Goal: Task Accomplishment & Management: Complete application form

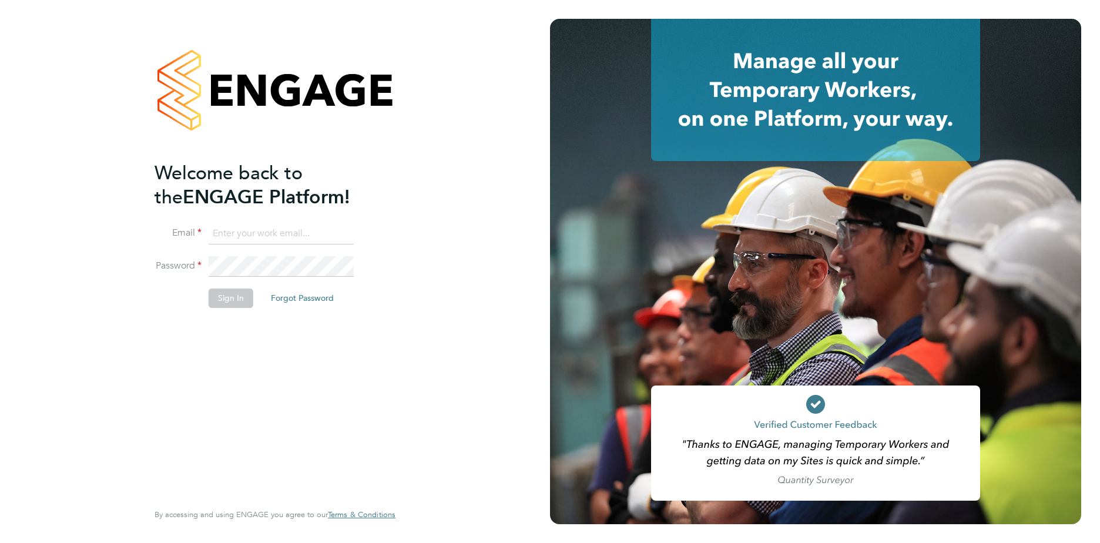
type input "[PERSON_NAME][EMAIL_ADDRESS][PERSON_NAME][DOMAIN_NAME]"
click at [238, 300] on button "Sign In" at bounding box center [231, 297] width 45 height 19
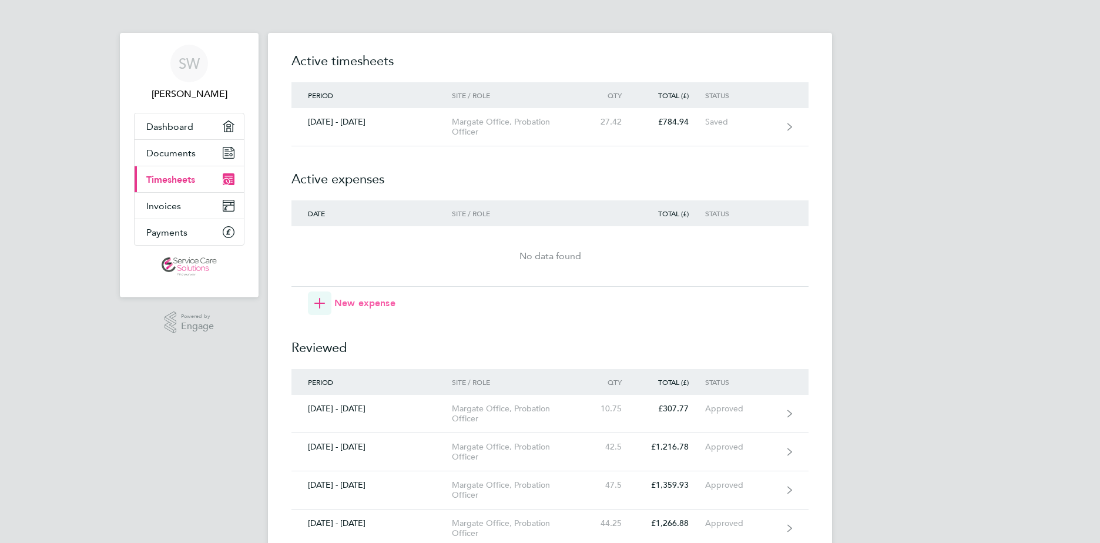
click at [338, 299] on span "New expense" at bounding box center [364, 303] width 61 height 14
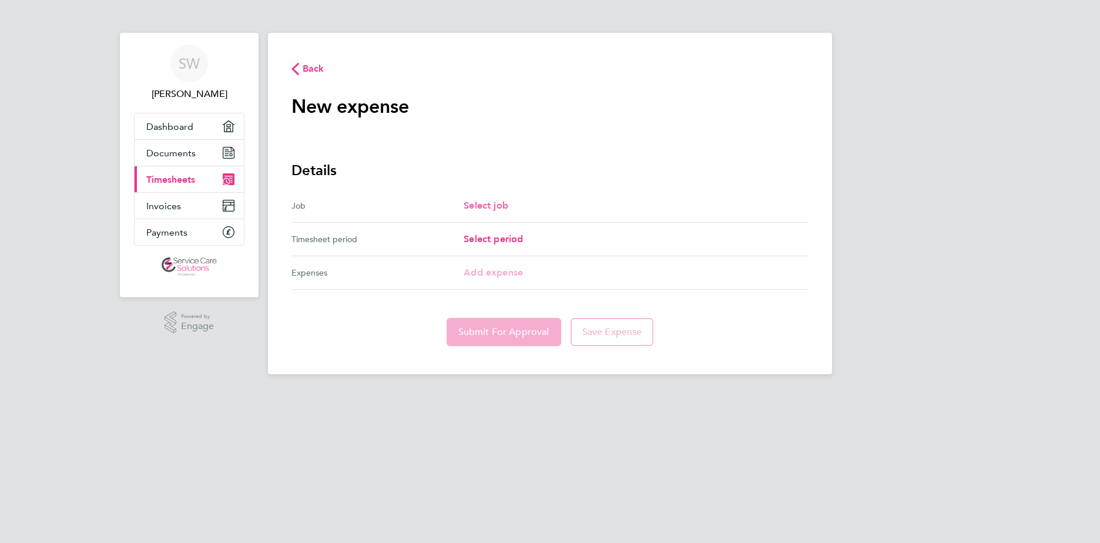
click at [485, 210] on span "Select job" at bounding box center [486, 205] width 45 height 11
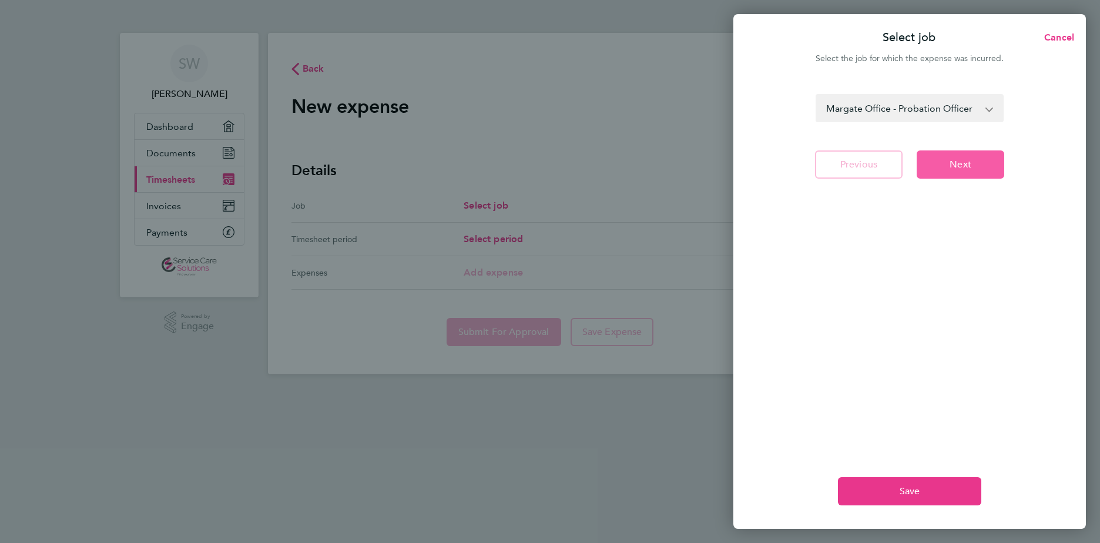
click at [946, 160] on button "Next" at bounding box center [961, 164] width 88 height 28
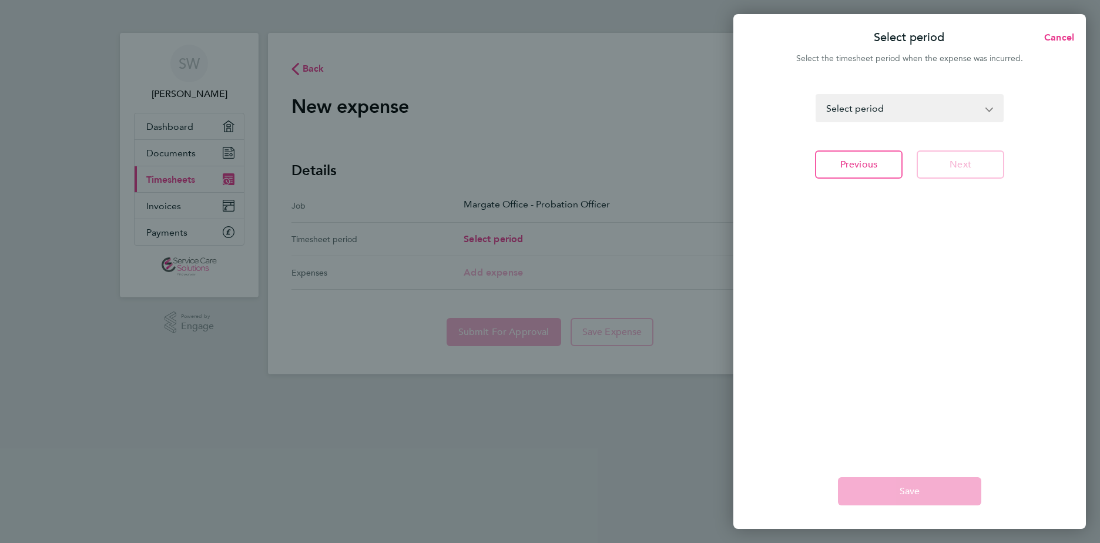
click at [506, 240] on div "Select period Cancel Select the timesheet period when the expense was incurred.…" at bounding box center [550, 271] width 1100 height 543
click at [936, 115] on select "[DATE] - [DATE] [DATE] - [DATE] [DATE] - [DATE] [DATE] - [DATE] [DATE] - [DATE]…" at bounding box center [903, 108] width 172 height 26
select select "146: Object"
click at [817, 95] on select "[DATE] - [DATE] [DATE] - [DATE] [DATE] - [DATE] [DATE] - [DATE] [DATE] - [DATE]…" at bounding box center [903, 108] width 172 height 26
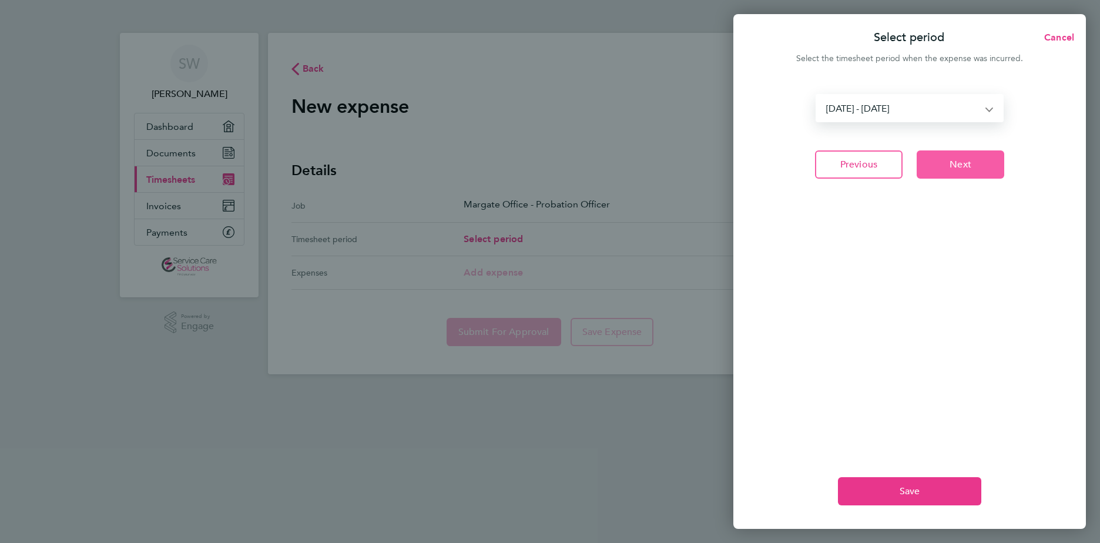
click at [938, 166] on button "Next" at bounding box center [961, 164] width 88 height 28
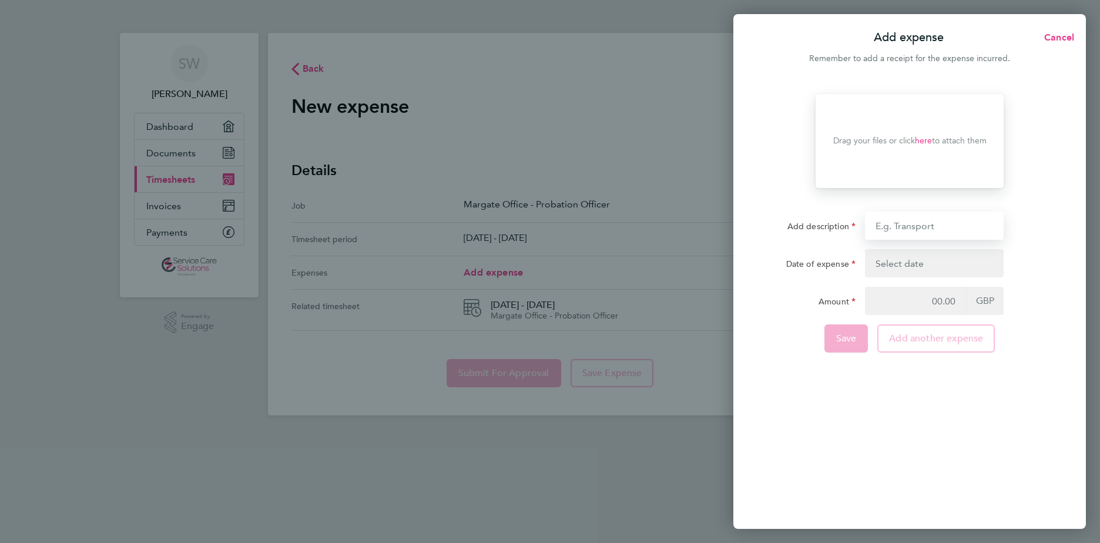
click at [927, 226] on input "Add description" at bounding box center [934, 226] width 139 height 28
type input "CHARGEABLE MILEAGE - CT11 9DH - IP6 0BE"
click at [947, 262] on button "button" at bounding box center [934, 263] width 139 height 28
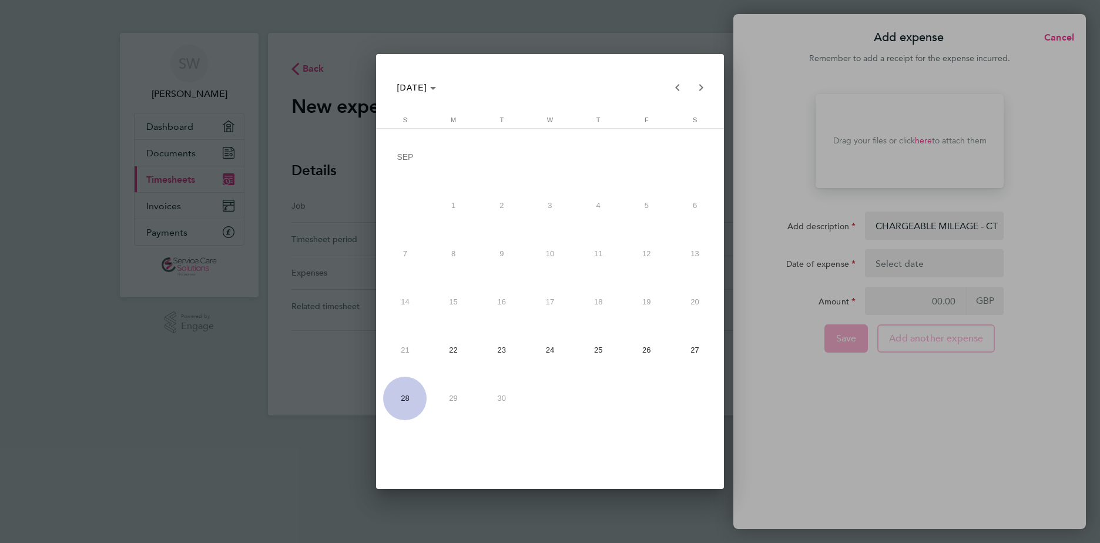
click at [410, 398] on span "28" at bounding box center [404, 398] width 43 height 43
type input "[DATE]"
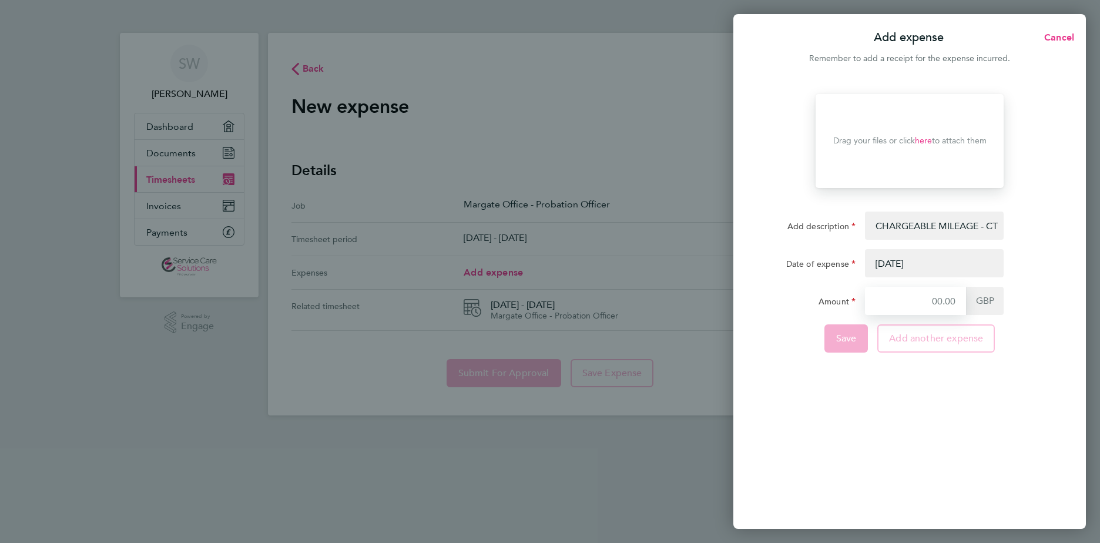
click at [926, 297] on input "Amount" at bounding box center [915, 301] width 101 height 28
type input "58.50"
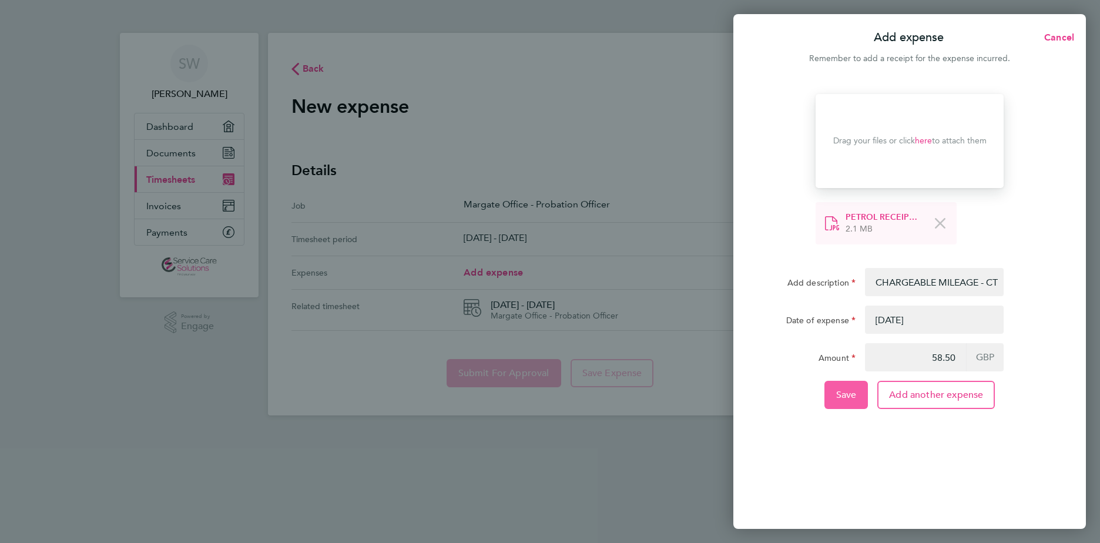
click at [857, 397] on button "Save" at bounding box center [846, 395] width 44 height 28
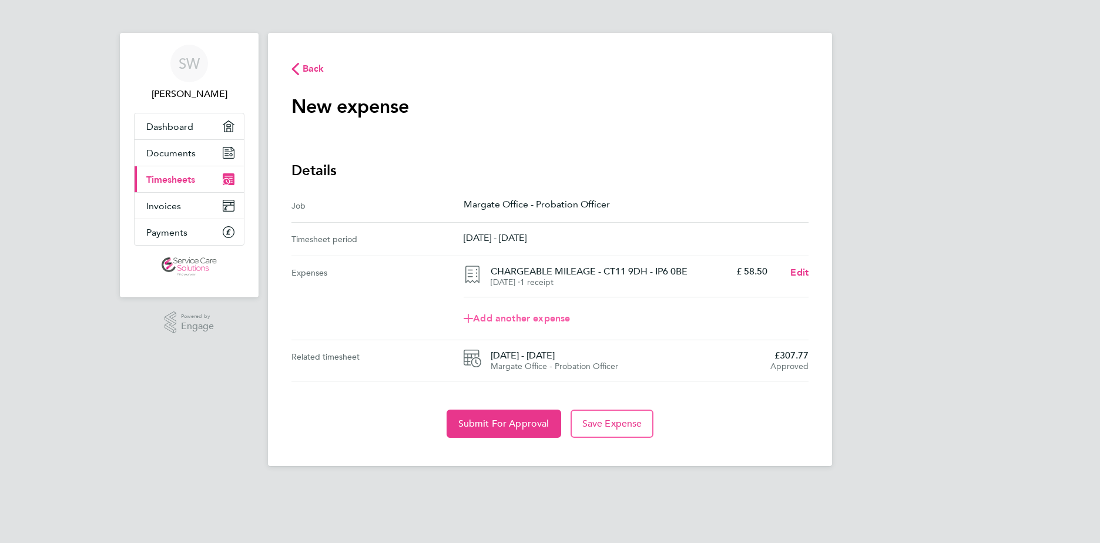
click at [467, 317] on icon at bounding box center [468, 318] width 9 height 9
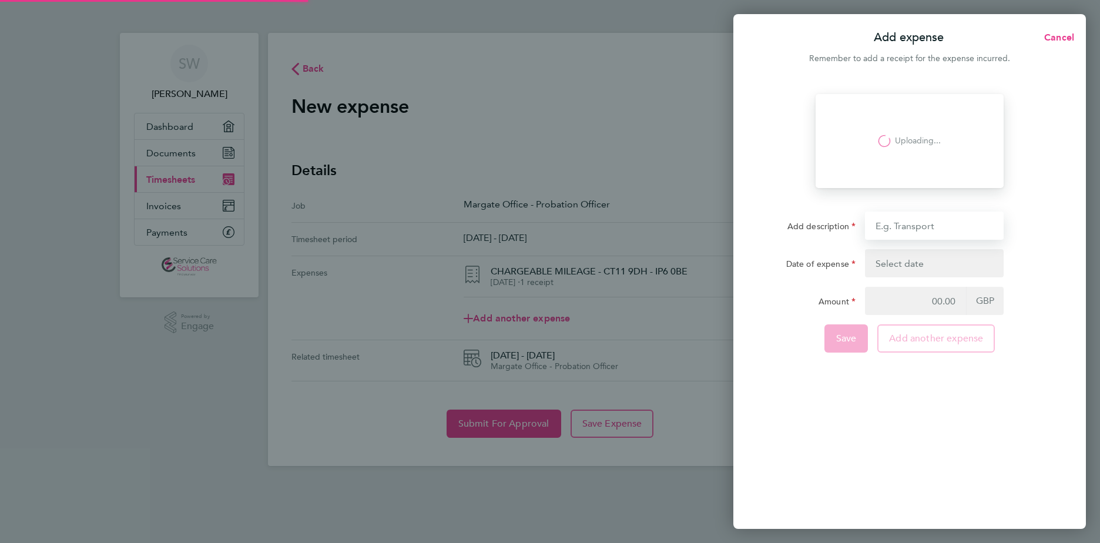
click at [931, 227] on input "Add description" at bounding box center [934, 226] width 139 height 28
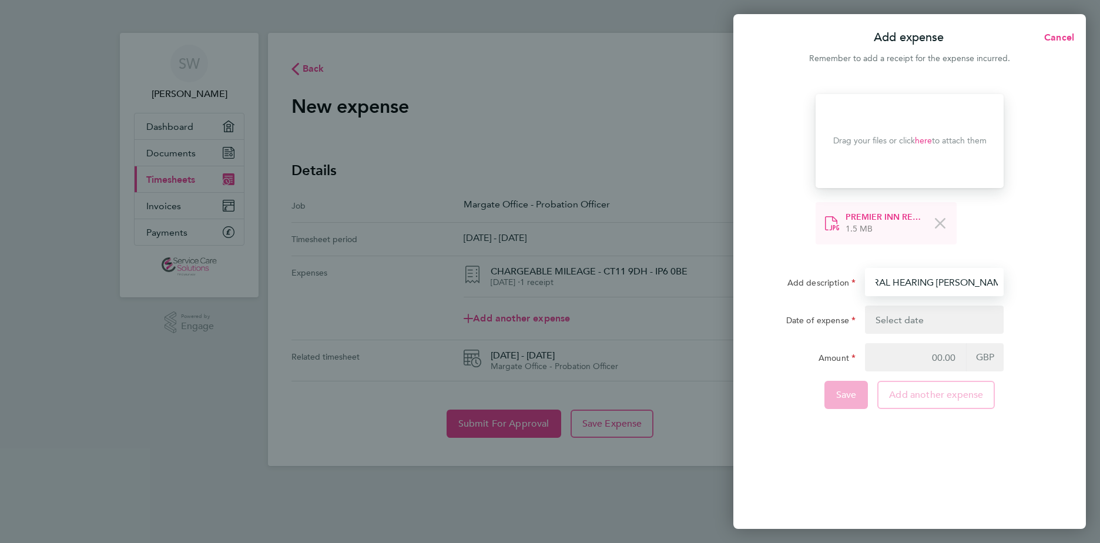
scroll to position [0, 175]
type input "ACCOMMODATION - PREMIER INN - ORAL HEARING [PERSON_NAME]"
click at [885, 320] on button "button" at bounding box center [934, 320] width 139 height 28
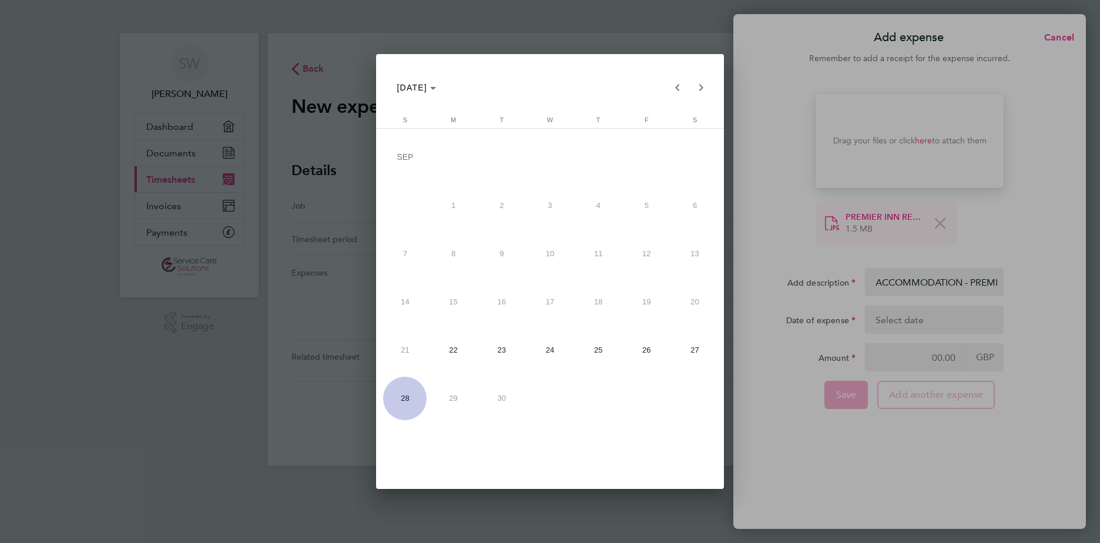
click at [391, 395] on span "28" at bounding box center [404, 398] width 43 height 43
type input "[DATE]"
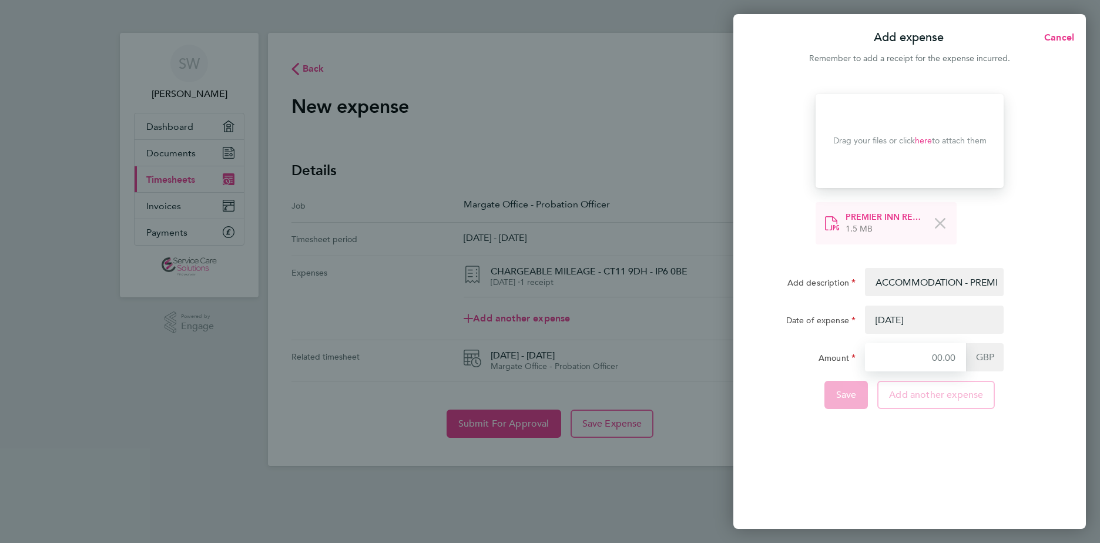
click at [934, 362] on input "Amount" at bounding box center [915, 357] width 101 height 28
type input "62.00"
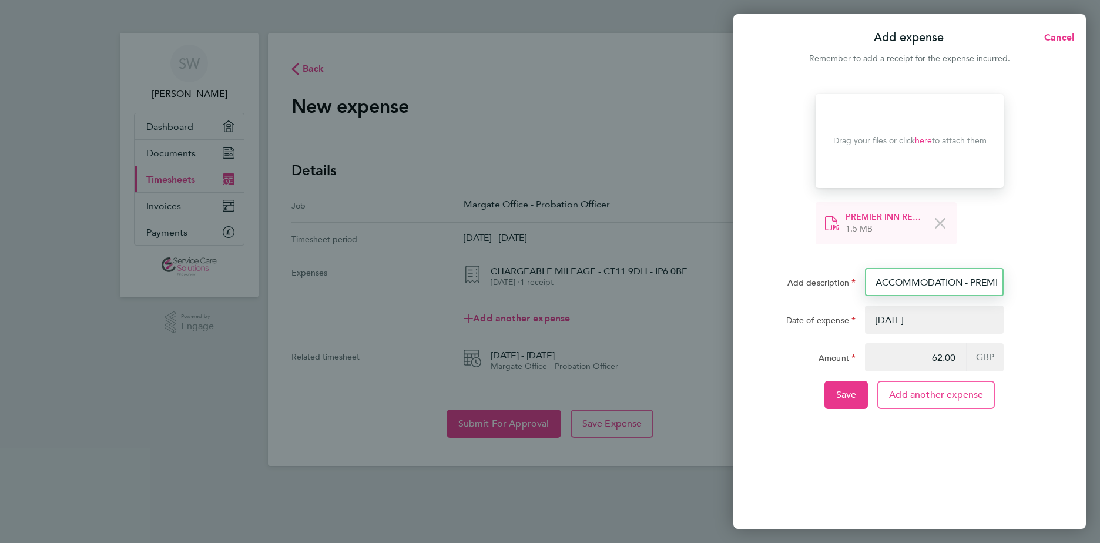
click at [985, 284] on input "ACCOMMODATION - PREMIER INN - ORAL HEARING [PERSON_NAME]" at bounding box center [934, 282] width 139 height 28
type input "ACCOMMODATION - ORAL HEARING [PERSON_NAME]"
click at [850, 390] on span "Save" at bounding box center [846, 395] width 21 height 12
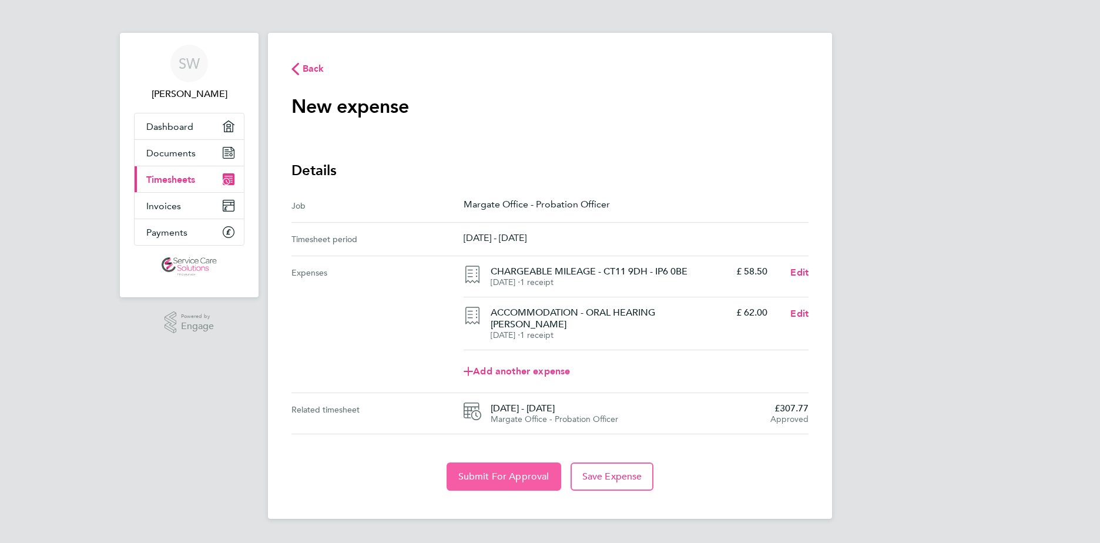
click at [519, 471] on span "Submit For Approval" at bounding box center [503, 477] width 91 height 12
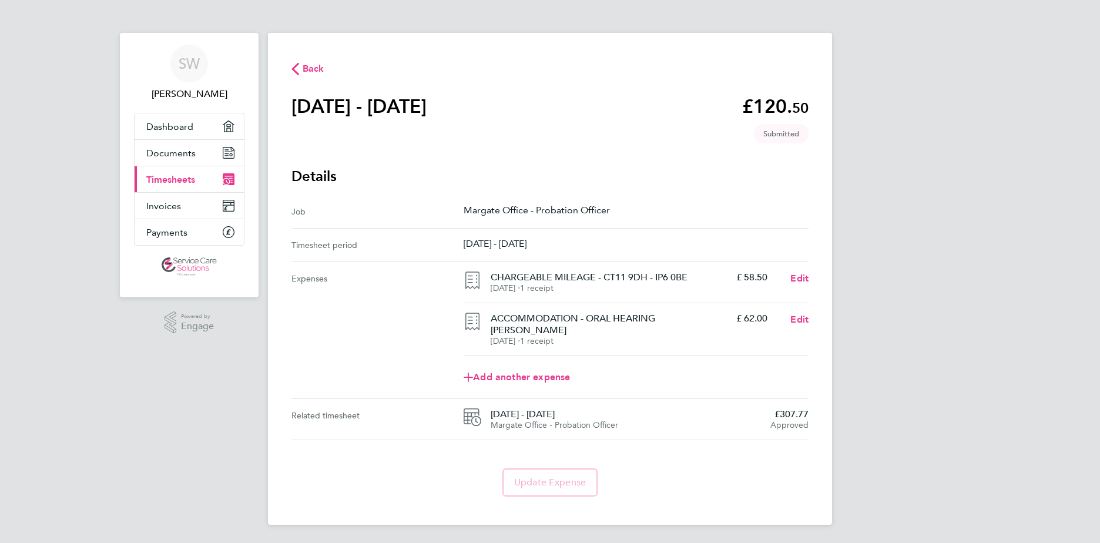
click at [181, 183] on span "Timesheets" at bounding box center [170, 179] width 49 height 11
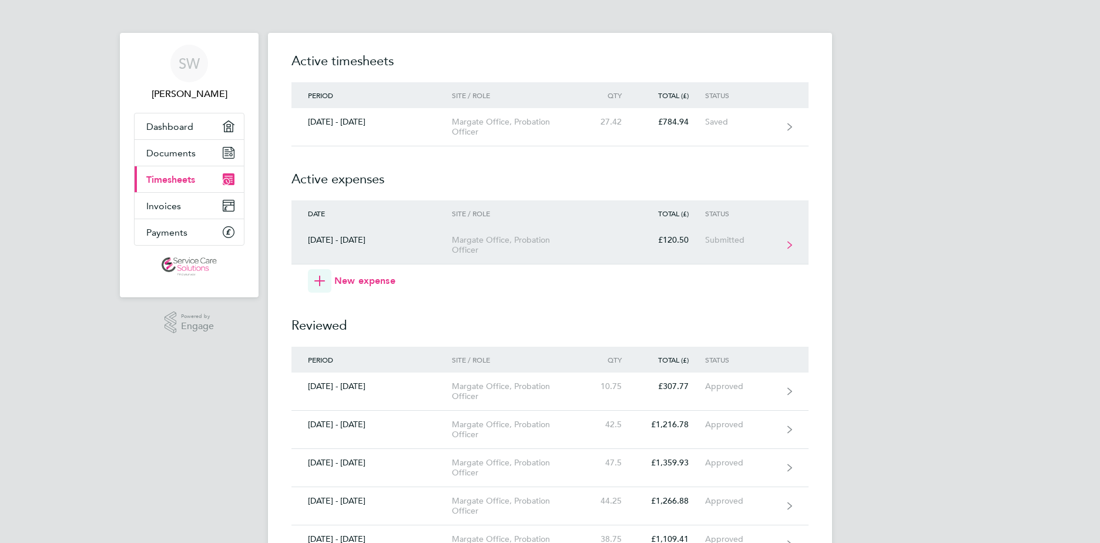
click at [515, 239] on div "Margate Office, Probation Officer" at bounding box center [519, 245] width 135 height 20
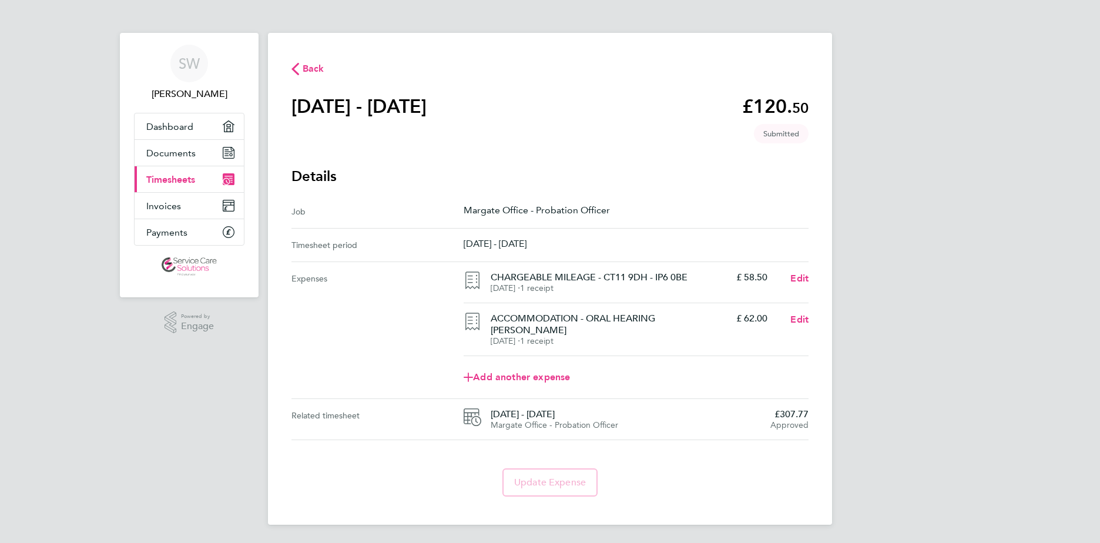
click at [181, 183] on span "Timesheets" at bounding box center [170, 179] width 49 height 11
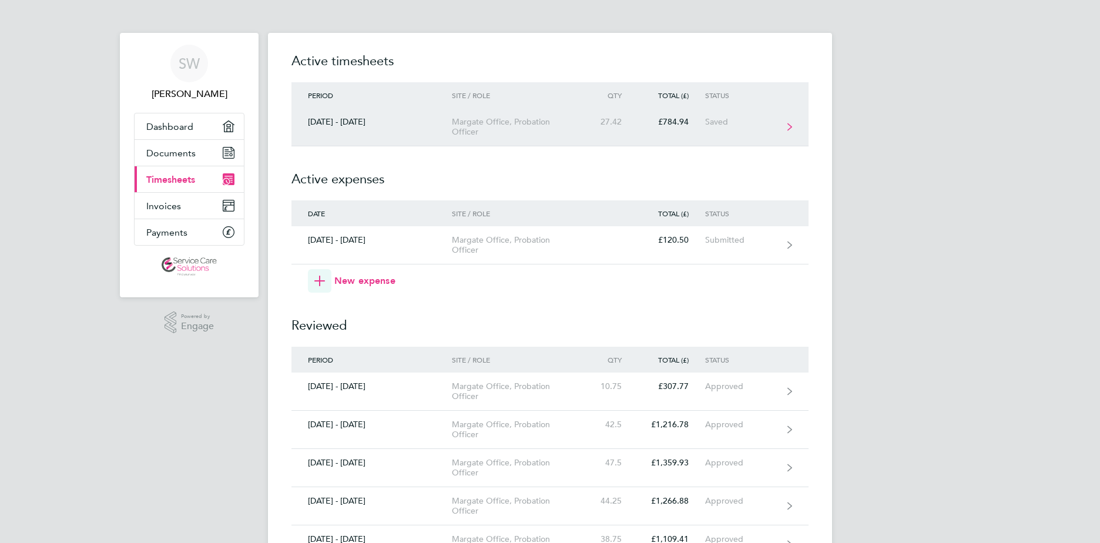
click at [425, 135] on link "[DATE] - [DATE] Margate Office, Probation Officer 27.42 £784.94 Saved" at bounding box center [549, 127] width 517 height 38
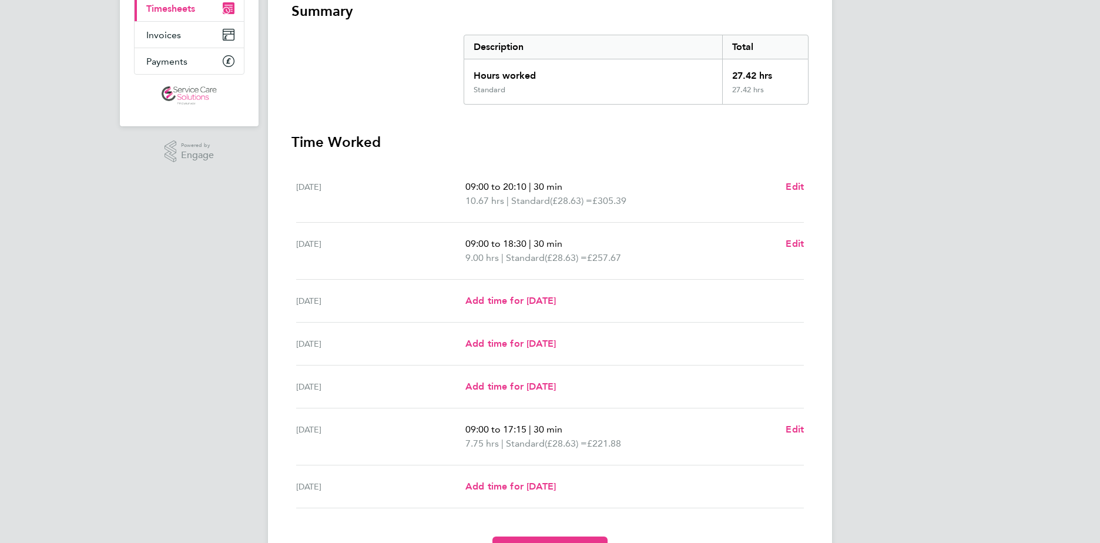
scroll to position [181, 0]
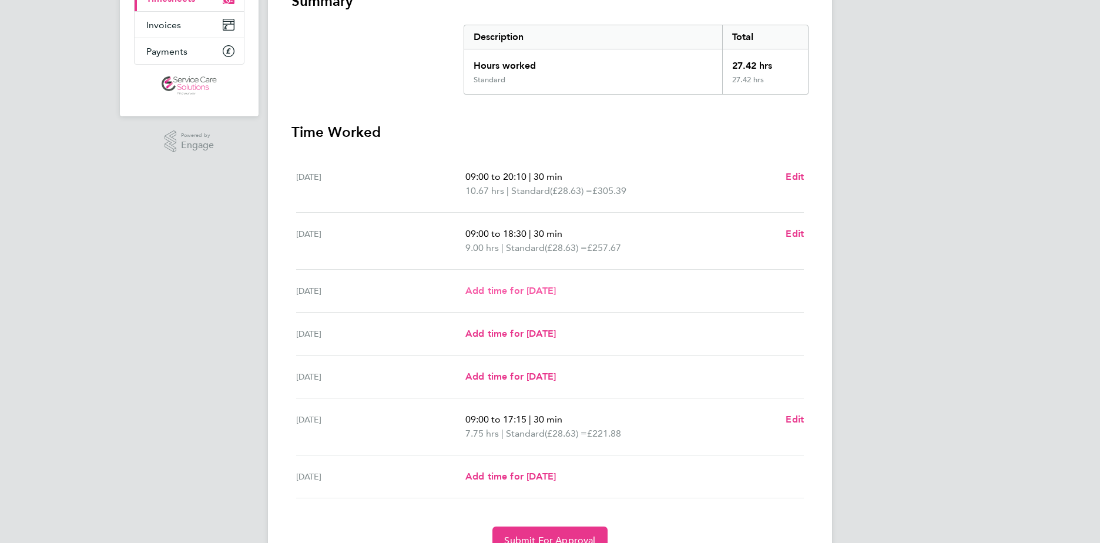
click at [499, 293] on span "Add time for [DATE]" at bounding box center [510, 290] width 90 height 11
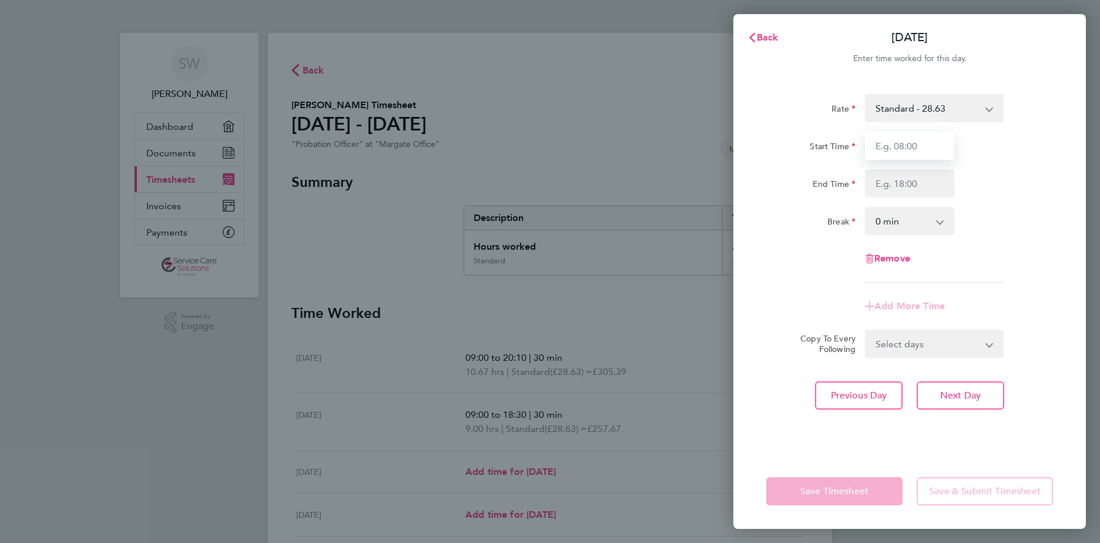
click at [895, 150] on input "Start Time" at bounding box center [909, 146] width 89 height 28
type input "09:00"
click at [884, 190] on input "End Time" at bounding box center [909, 183] width 89 height 28
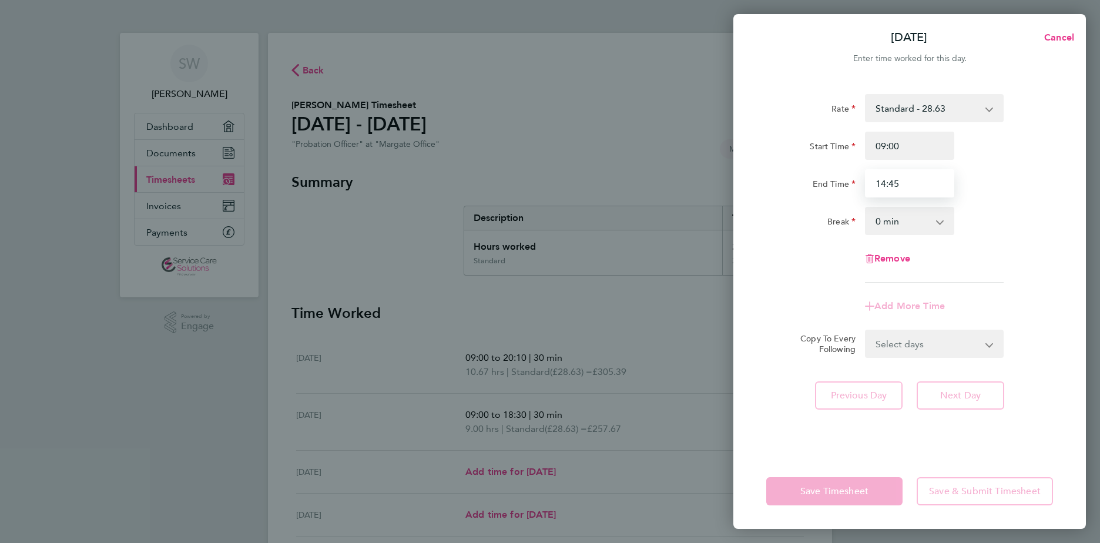
type input "14:45"
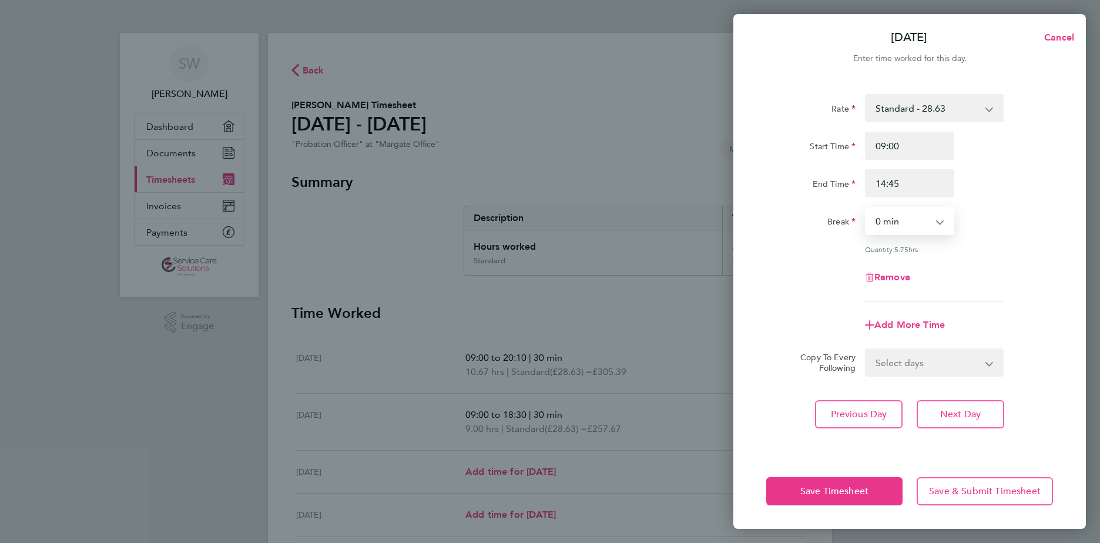
click at [894, 228] on select "0 min 15 min 30 min 45 min 60 min 75 min 90 min" at bounding box center [902, 221] width 73 height 26
select select "30"
click at [866, 208] on select "0 min 15 min 30 min 45 min 60 min 75 min 90 min" at bounding box center [902, 221] width 73 height 26
click at [958, 419] on button "Next Day" at bounding box center [961, 414] width 88 height 28
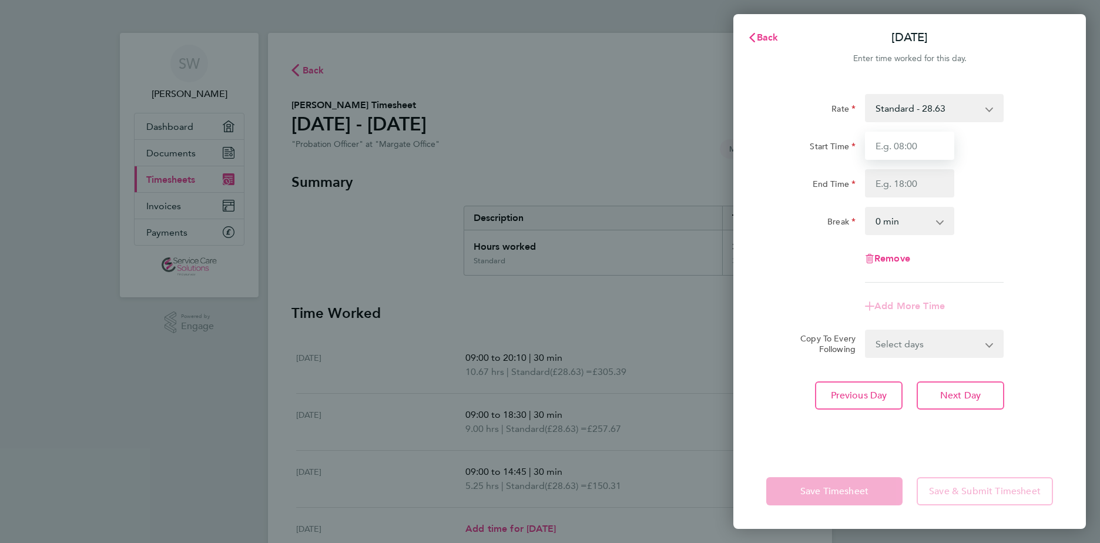
click at [893, 149] on input "Start Time" at bounding box center [909, 146] width 89 height 28
type input "09:00"
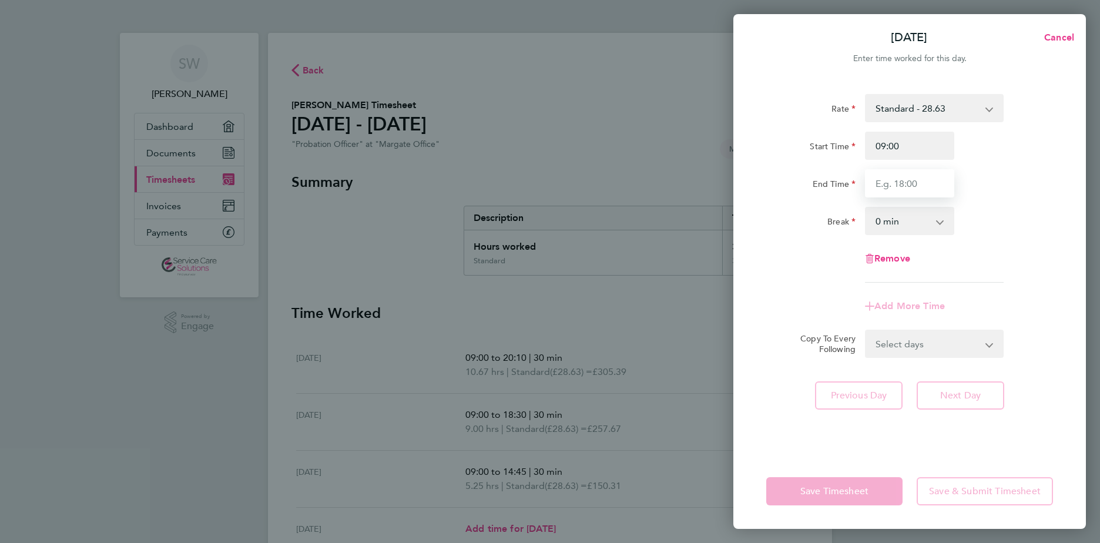
click at [919, 177] on input "End Time" at bounding box center [909, 183] width 89 height 28
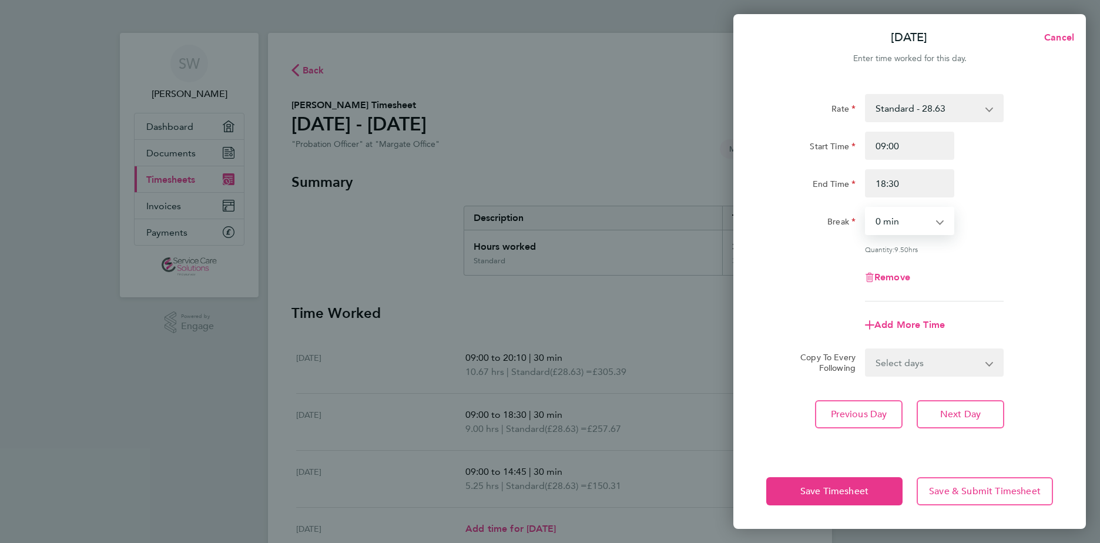
click at [908, 226] on select "0 min 15 min 30 min 45 min 60 min 75 min 90 min" at bounding box center [902, 221] width 73 height 26
click at [914, 185] on input "18:30" at bounding box center [909, 183] width 89 height 28
type input "18:15"
click at [908, 220] on select "0 min 15 min 30 min 45 min 60 min 75 min 90 min" at bounding box center [902, 221] width 73 height 26
select select "30"
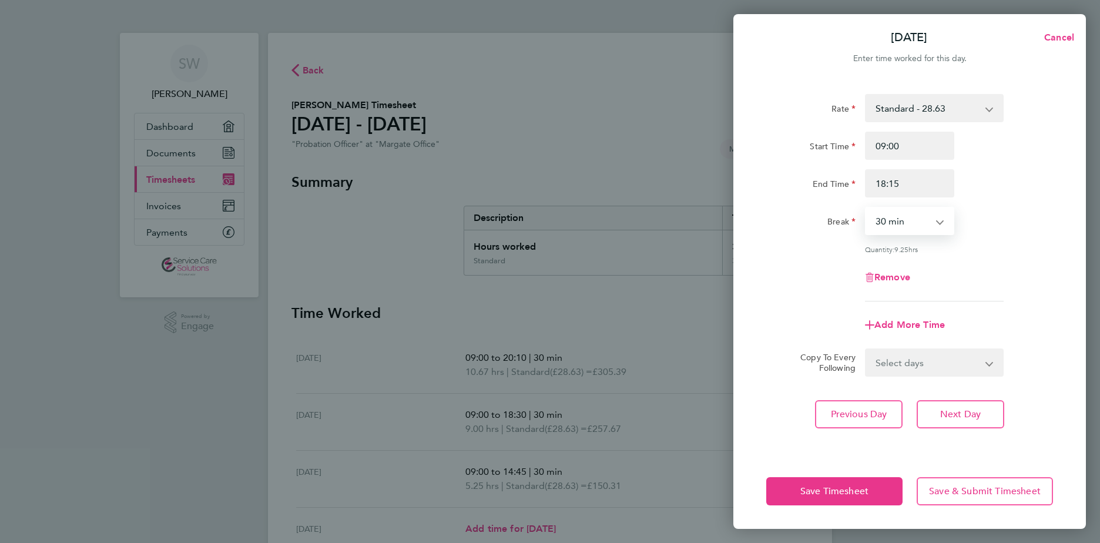
click at [866, 208] on select "0 min 15 min 30 min 45 min 60 min 75 min 90 min" at bounding box center [902, 221] width 73 height 26
click at [963, 418] on span "Next Day" at bounding box center [960, 414] width 41 height 12
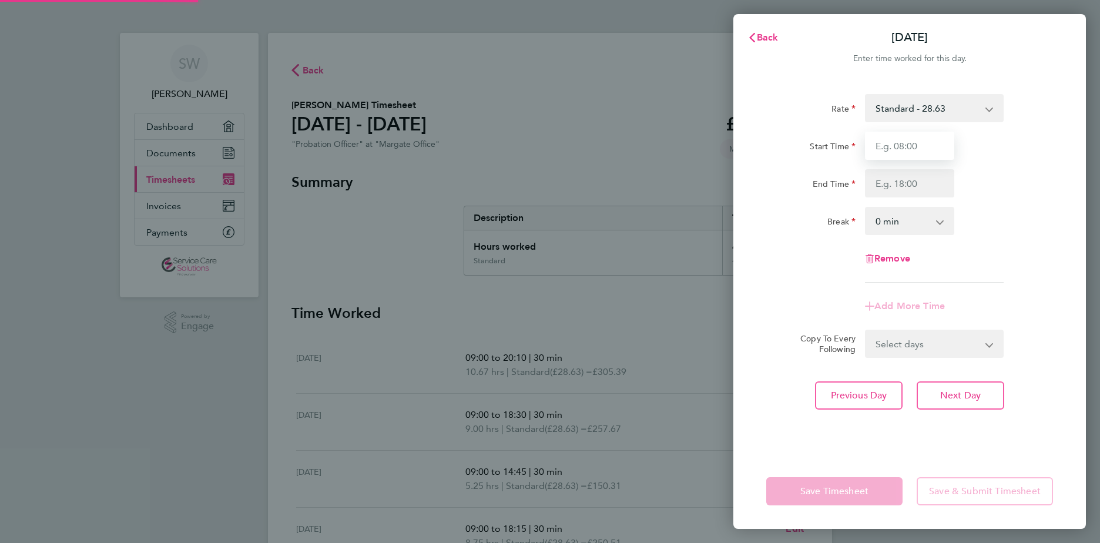
click at [902, 146] on input "Start Time" at bounding box center [909, 146] width 89 height 28
type input "08:00"
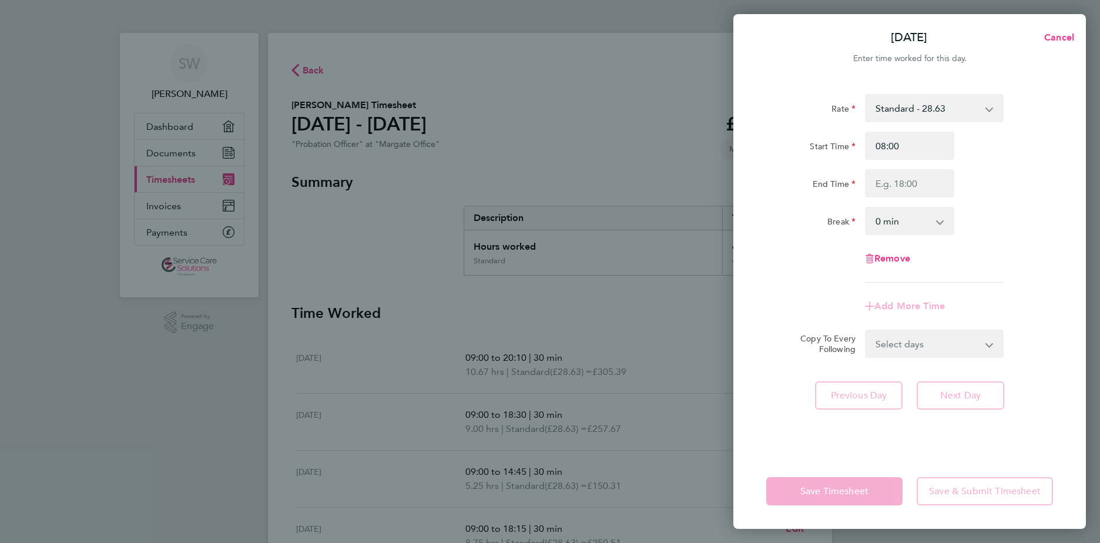
click at [1032, 163] on div "Start Time 08:00 End Time" at bounding box center [909, 165] width 296 height 66
click at [894, 193] on input "End Time" at bounding box center [909, 183] width 89 height 28
type input "16:00"
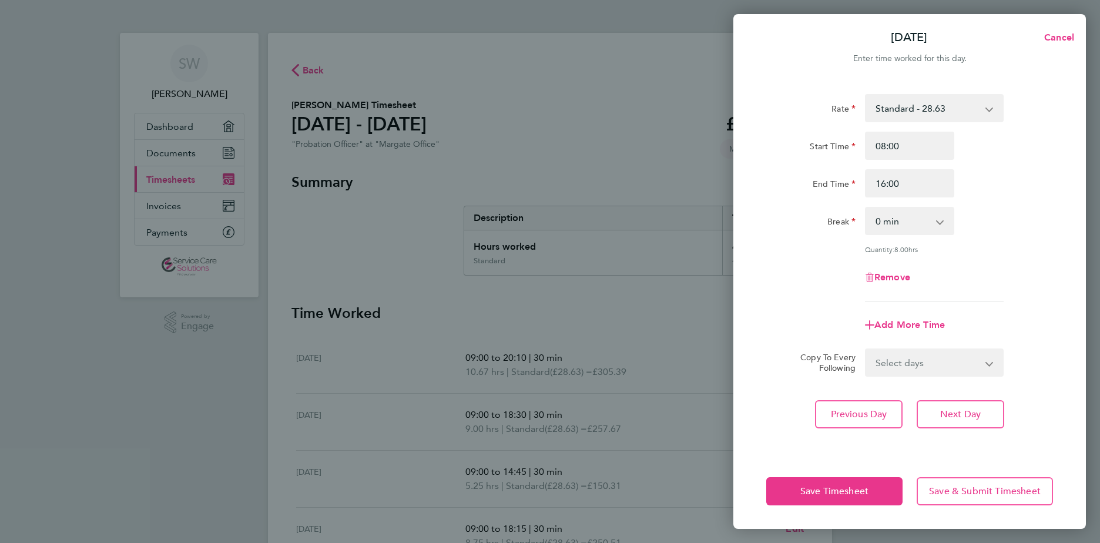
click at [969, 274] on div "Rate Standard - 28.63 Start Time 08:00 End Time 16:00 Break 0 min 15 min 30 min…" at bounding box center [909, 197] width 287 height 207
click at [964, 422] on button "Next Day" at bounding box center [961, 414] width 88 height 28
select select "30"
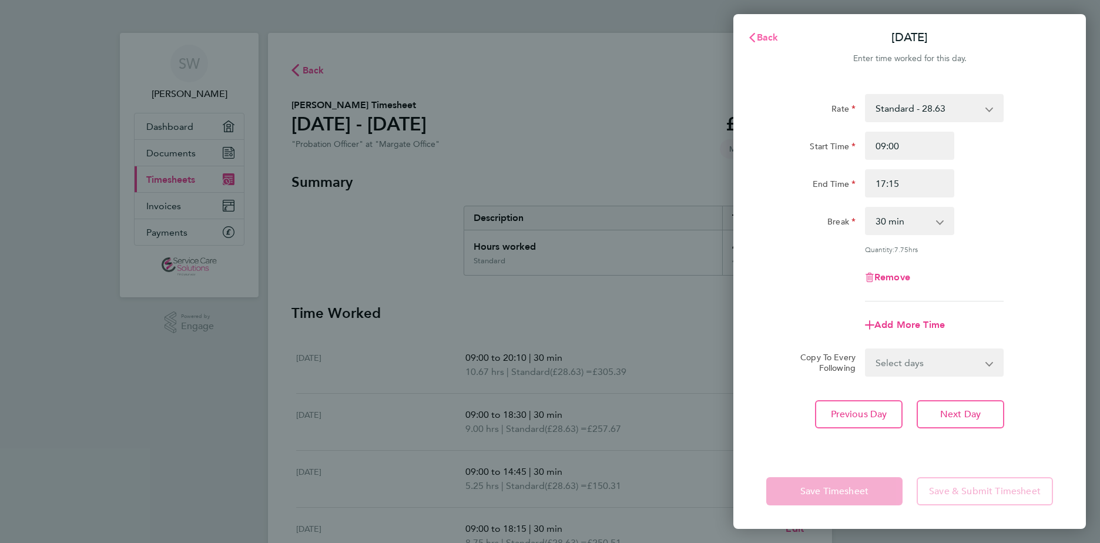
click at [773, 38] on span "Back" at bounding box center [768, 37] width 22 height 11
